Goal: Task Accomplishment & Management: Complete application form

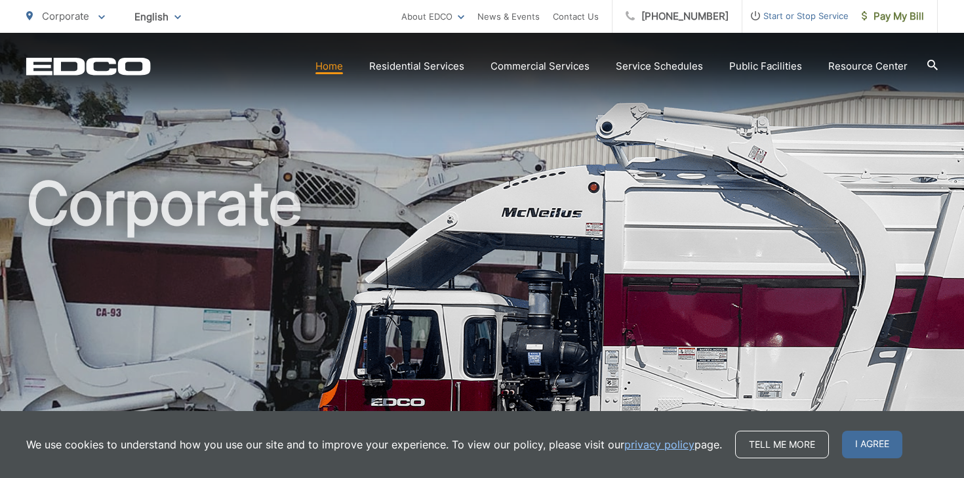
click at [795, 18] on span "Start or Stop Service" at bounding box center [796, 16] width 106 height 16
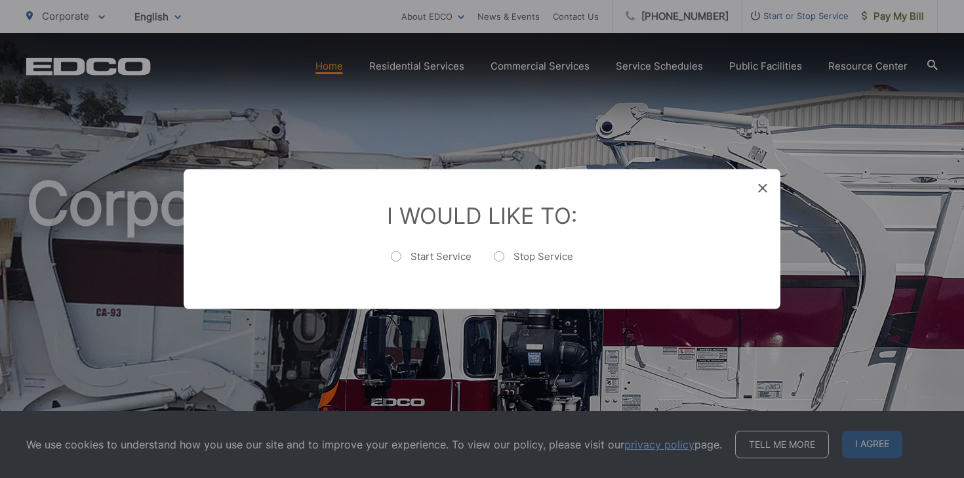
click at [397, 257] on label "Start Service" at bounding box center [431, 263] width 81 height 26
radio input "true"
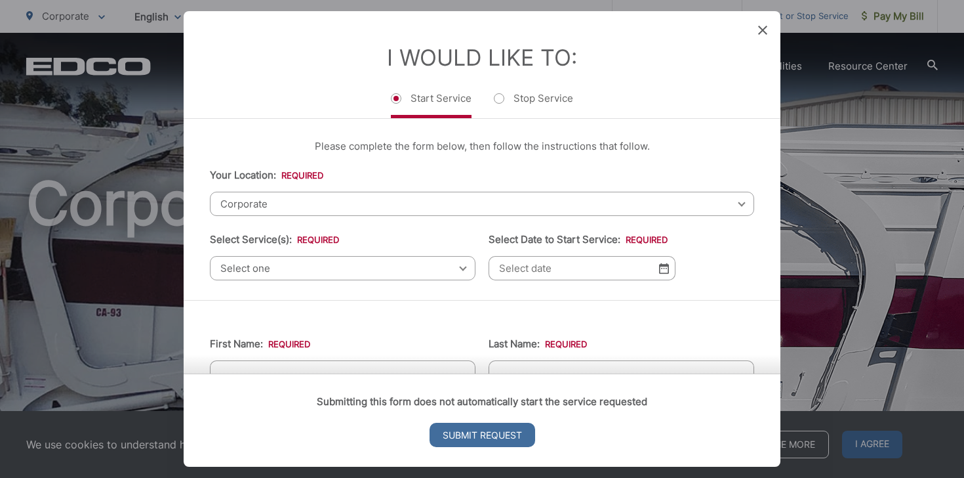
click at [296, 204] on span "Corporate" at bounding box center [482, 204] width 544 height 24
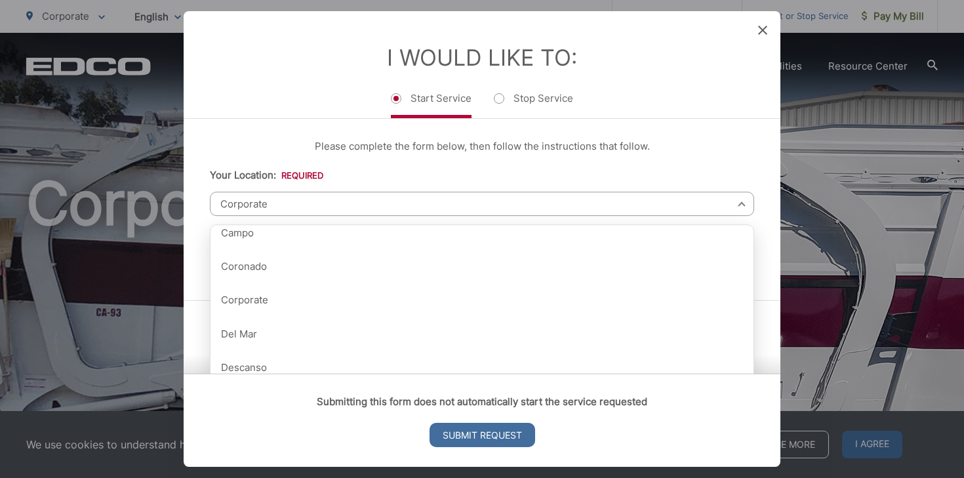
scroll to position [251, 0]
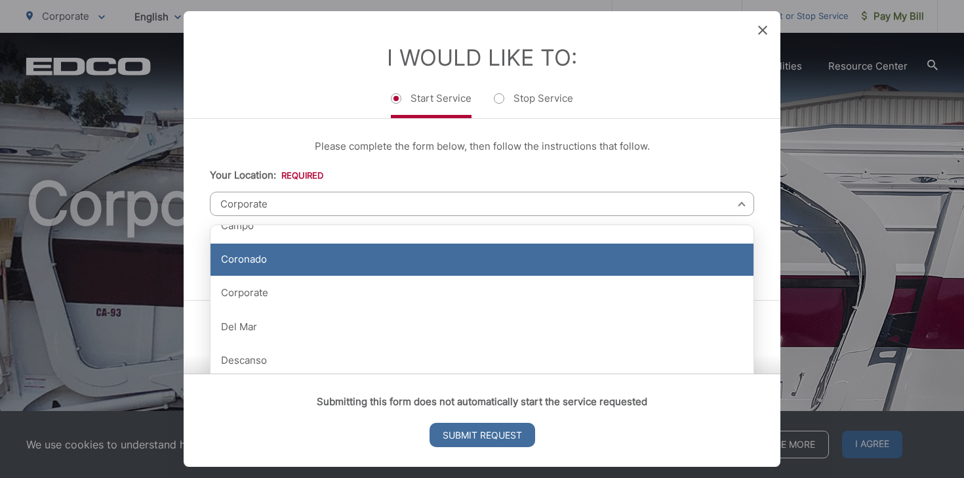
click at [280, 265] on div "Coronado" at bounding box center [482, 259] width 543 height 33
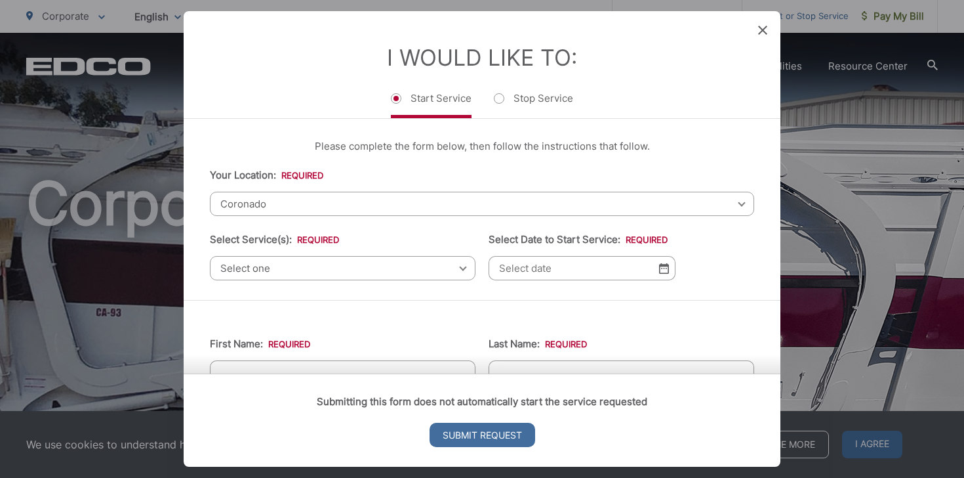
click at [280, 270] on span "Select one" at bounding box center [343, 268] width 266 height 24
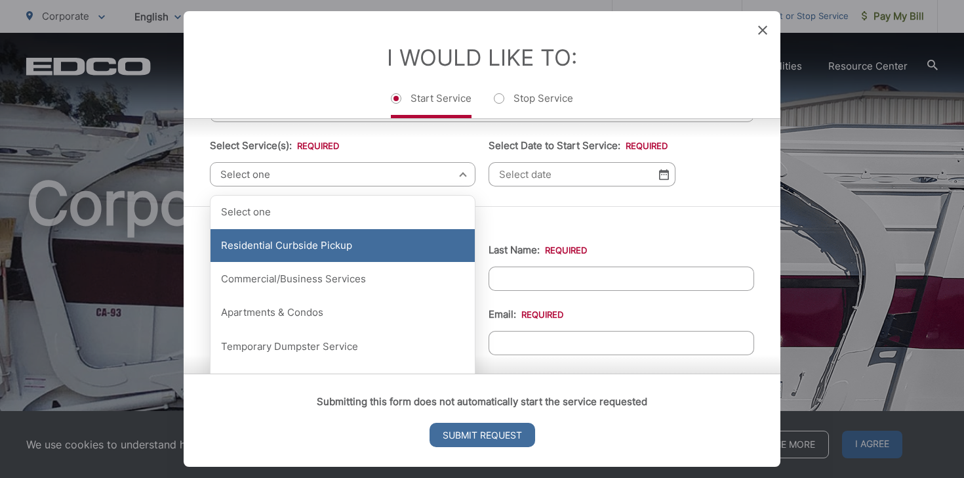
scroll to position [96, 0]
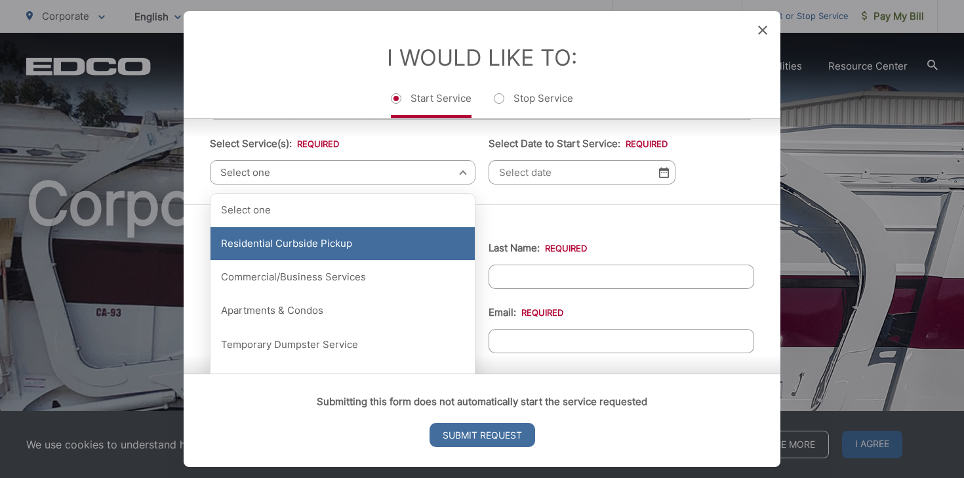
click at [300, 247] on div "Residential Curbside Pickup" at bounding box center [343, 243] width 264 height 33
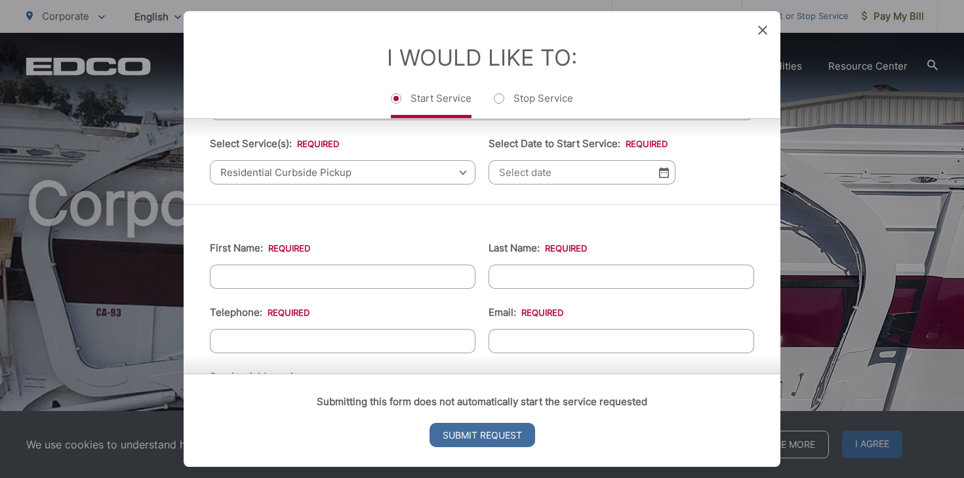
click at [662, 178] on img at bounding box center [664, 172] width 10 height 11
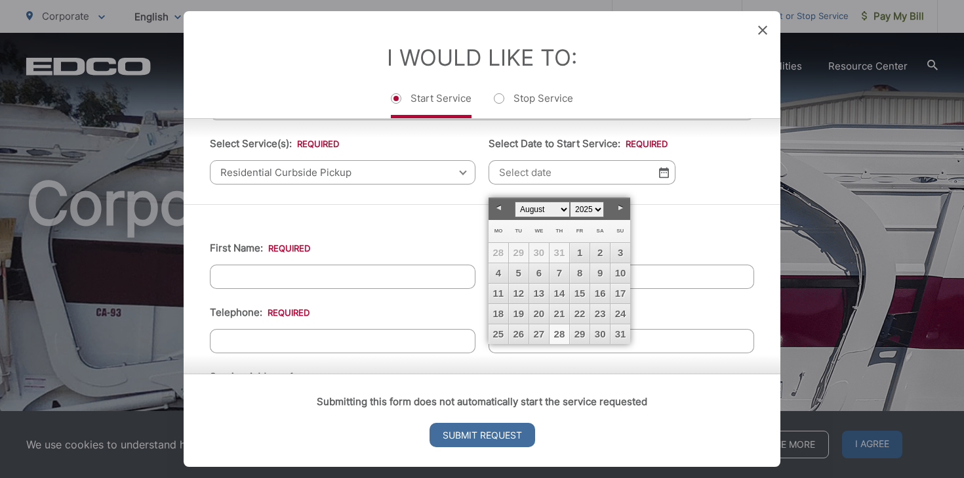
click at [558, 331] on link "28" at bounding box center [560, 334] width 20 height 20
type input "[DATE]"
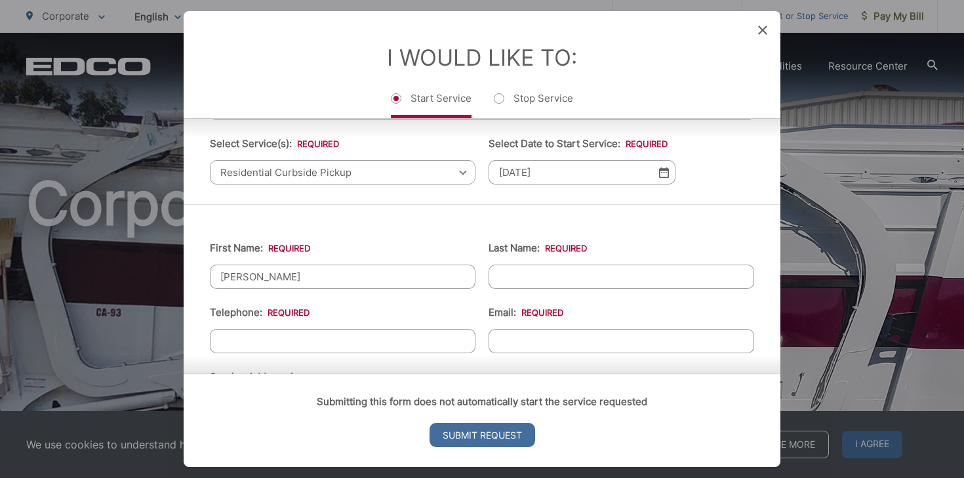
type input "[PERSON_NAME]"
type input "Argobright"
type input "[PHONE_NUMBER]"
type input "[EMAIL_ADDRESS][DOMAIN_NAME]"
click at [559, 411] on div "Submitting this form does not automatically start the service requested Submit …" at bounding box center [482, 419] width 597 height 93
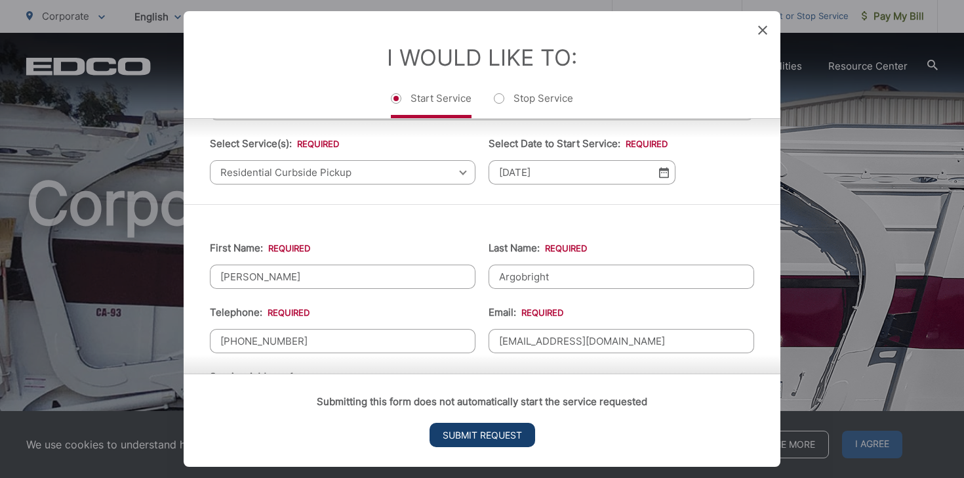
click at [495, 436] on input "Submit Request" at bounding box center [483, 434] width 106 height 24
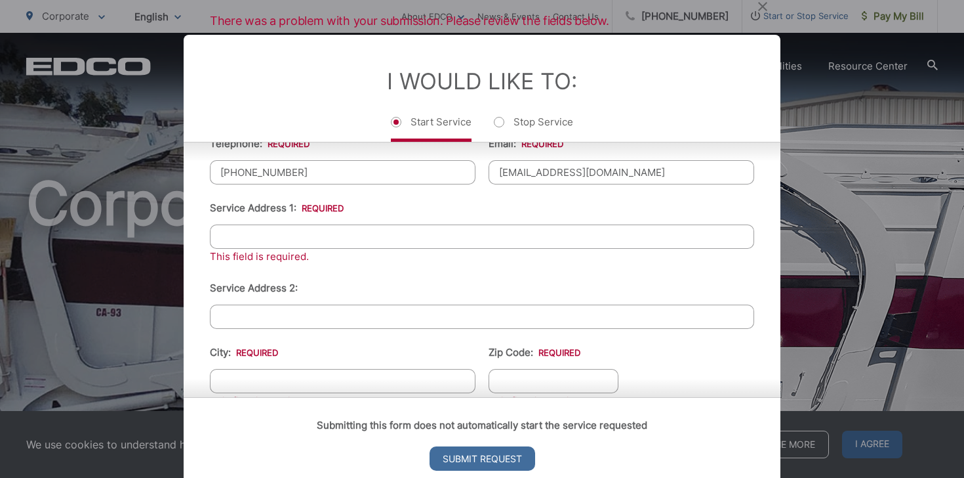
scroll to position [292, 0]
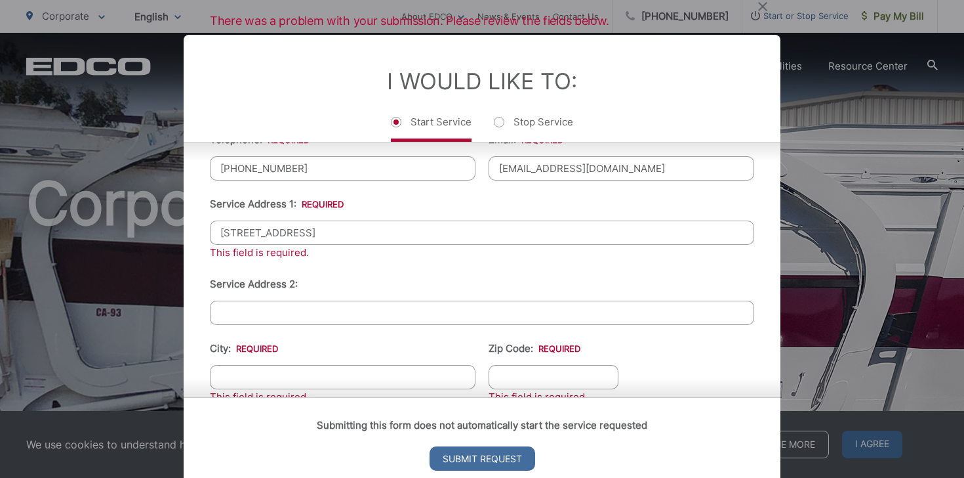
type input "[STREET_ADDRESS]"
type input "Coronado"
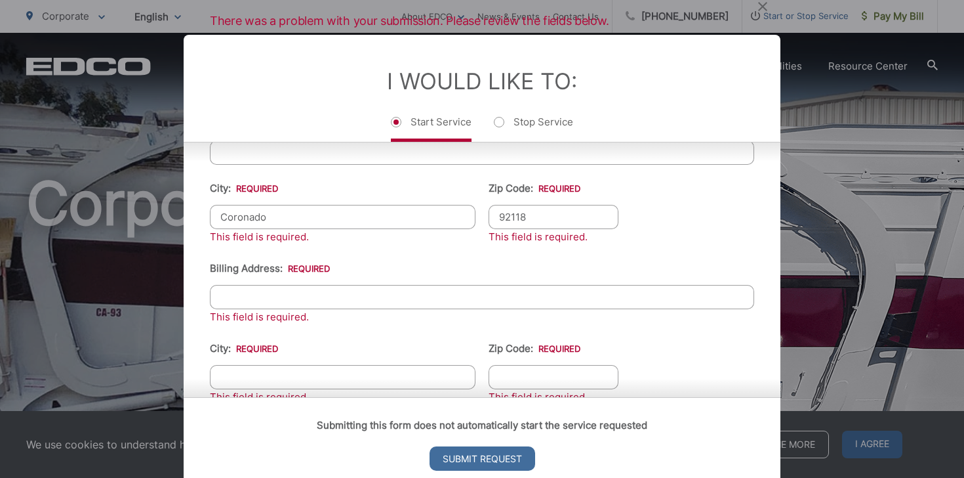
scroll to position [453, 0]
type input "92118"
type input "[STREET_ADDRESS]"
type input "Coronado"
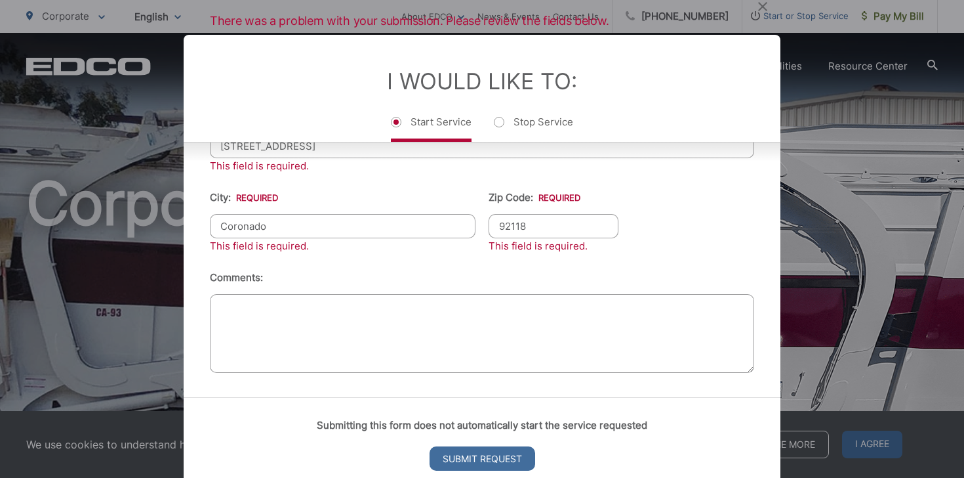
scroll to position [613, 0]
type input "92118"
click at [454, 424] on strong "Submitting this form does not automatically start the service requested" at bounding box center [482, 425] width 331 height 12
click at [387, 290] on li "Comments:" at bounding box center [482, 324] width 544 height 108
click at [470, 459] on input "Submit Request" at bounding box center [483, 458] width 106 height 24
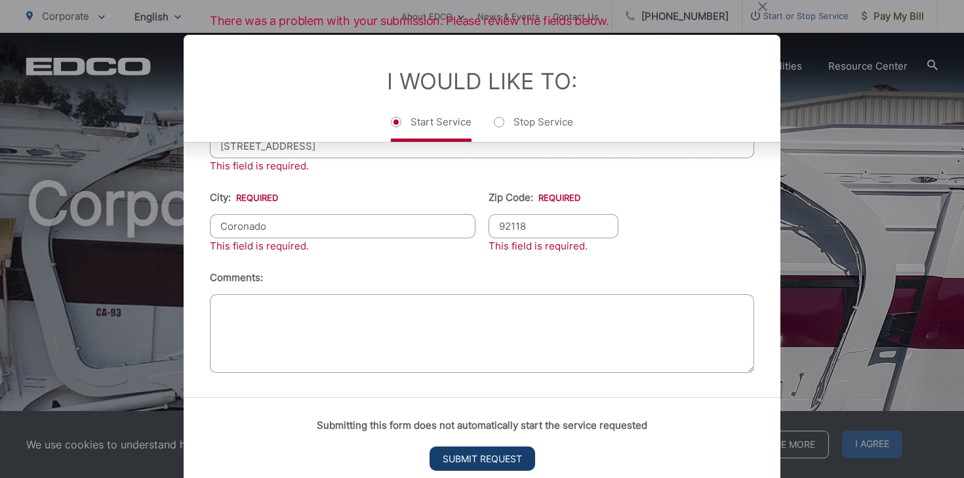
scroll to position [101, 0]
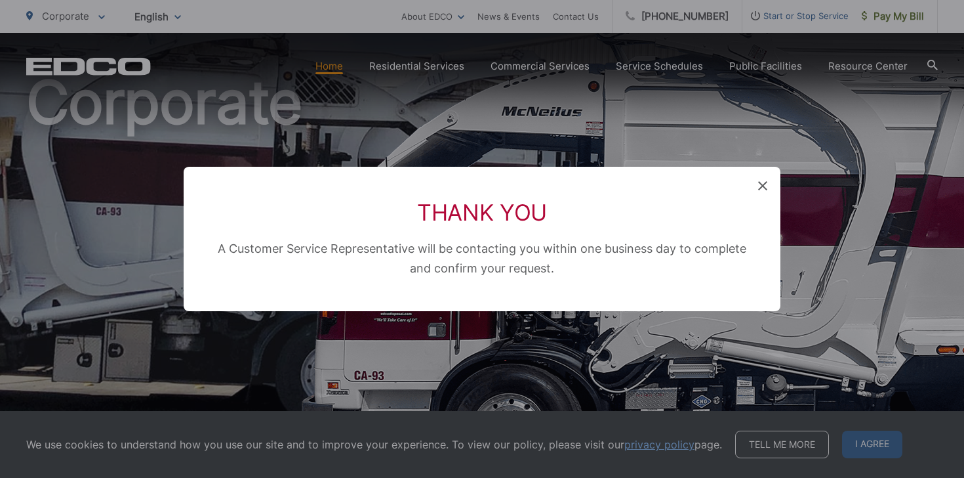
click at [760, 186] on icon at bounding box center [762, 185] width 9 height 9
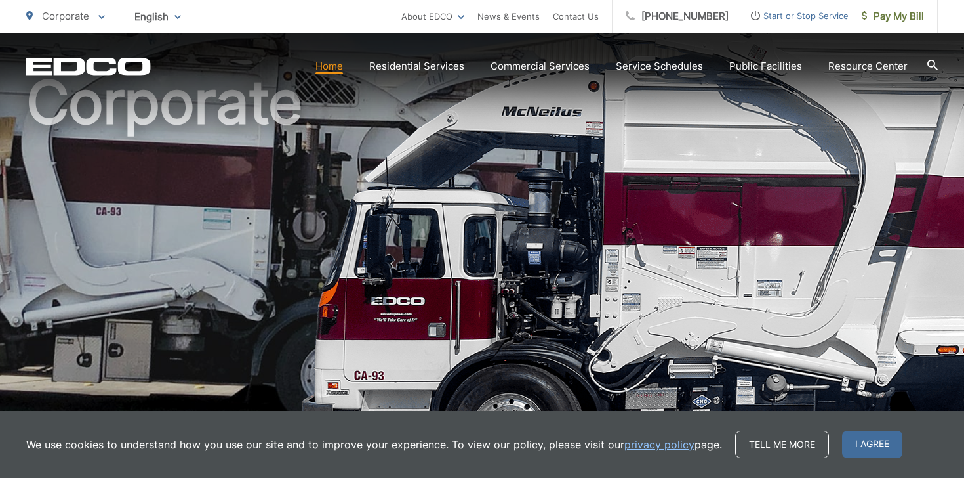
scroll to position [0, 0]
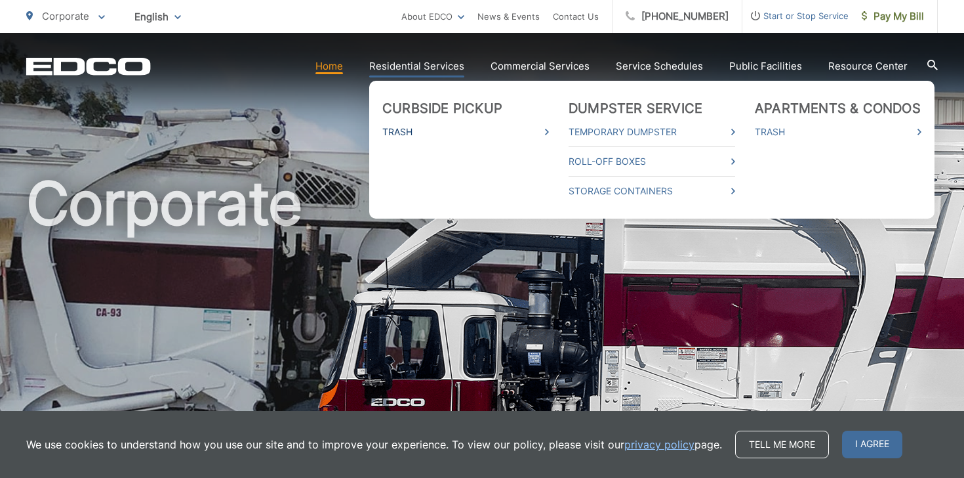
click at [400, 133] on link "Trash" at bounding box center [465, 132] width 167 height 16
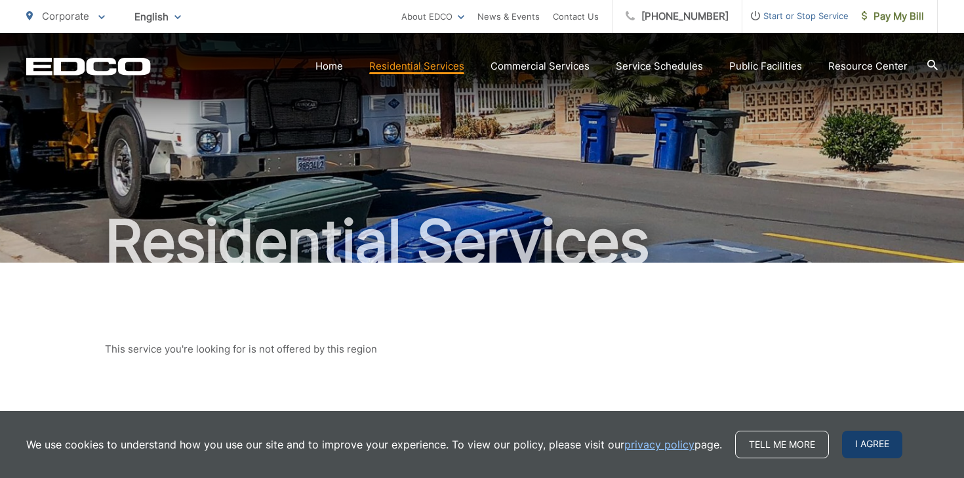
click at [878, 445] on span "I agree" at bounding box center [872, 444] width 60 height 28
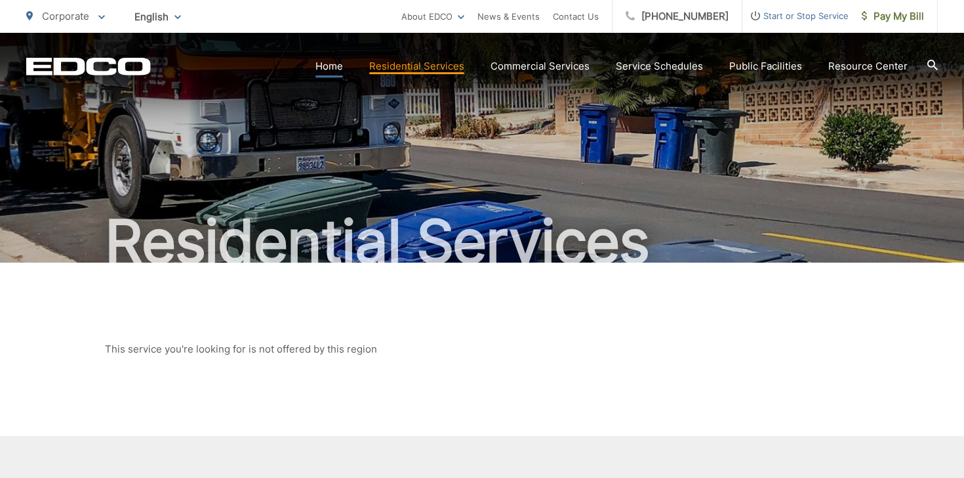
click at [328, 58] on link "Home" at bounding box center [330, 66] width 28 height 16
